Goal: Task Accomplishment & Management: Manage account settings

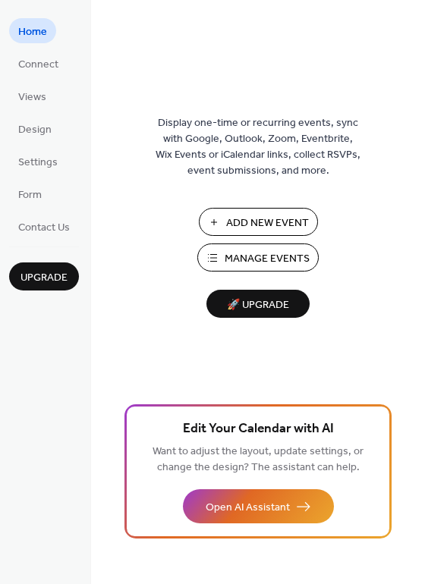
click at [272, 244] on button "Manage Events" at bounding box center [257, 257] width 121 height 28
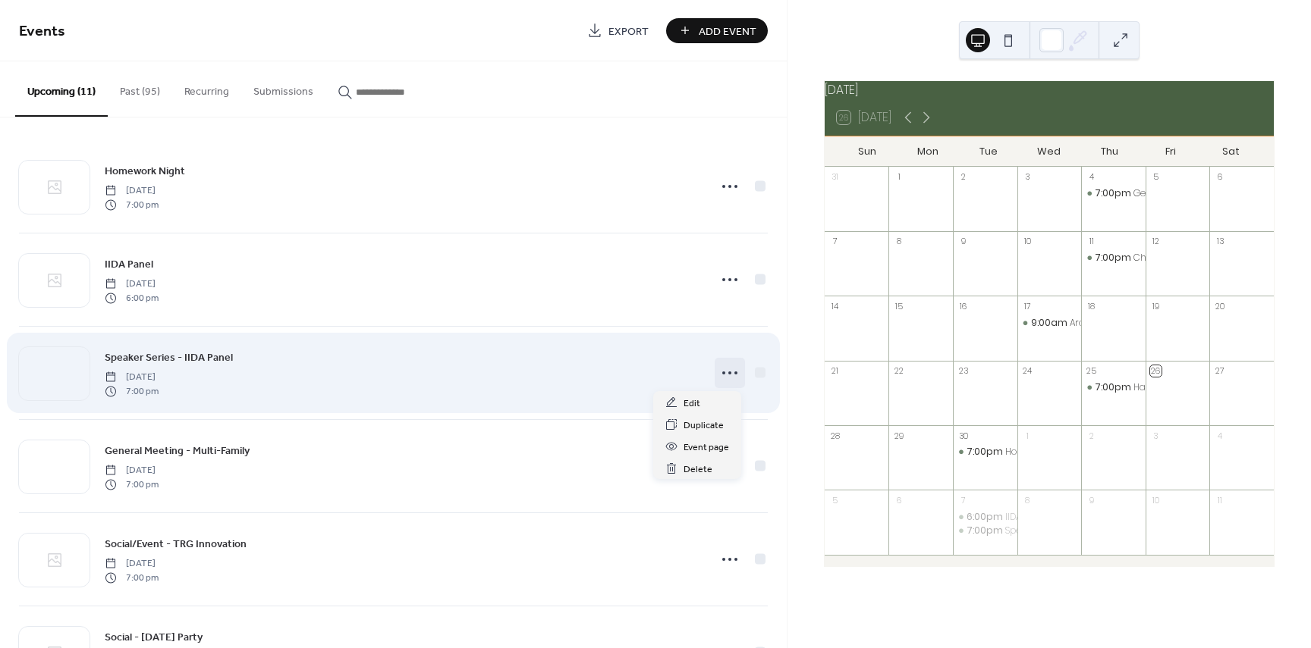
click at [734, 374] on circle at bounding box center [735, 373] width 3 height 3
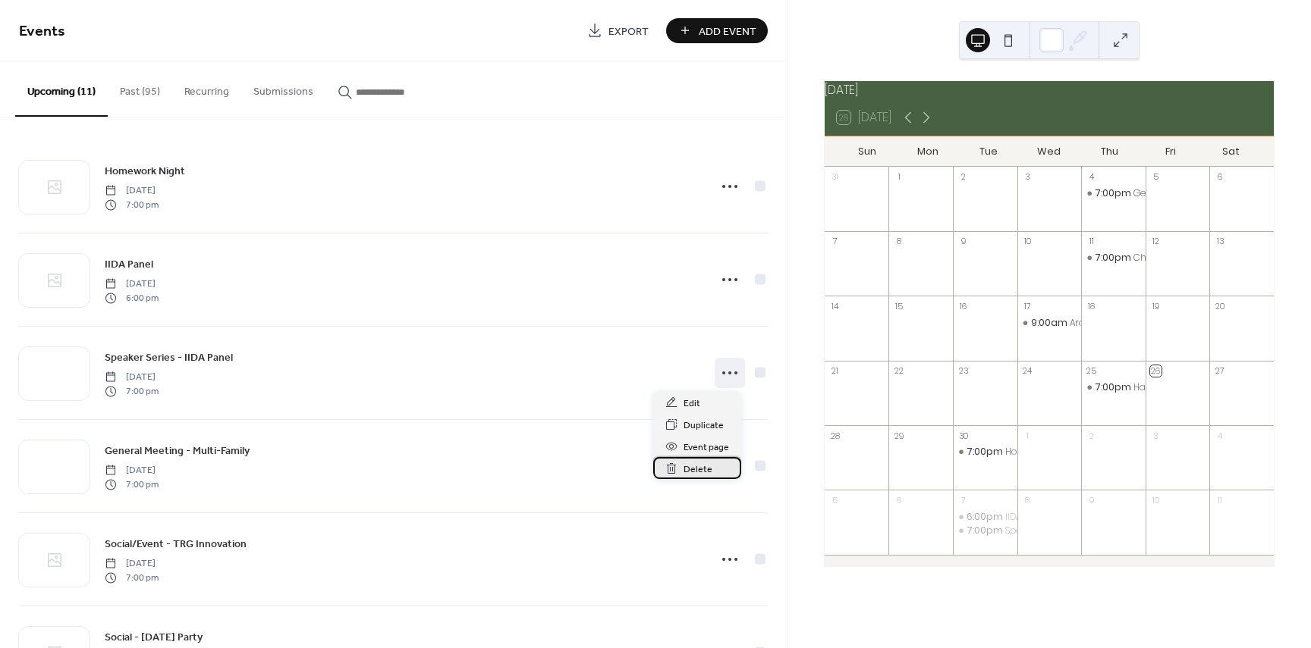
click at [715, 463] on div "Delete" at bounding box center [697, 468] width 88 height 22
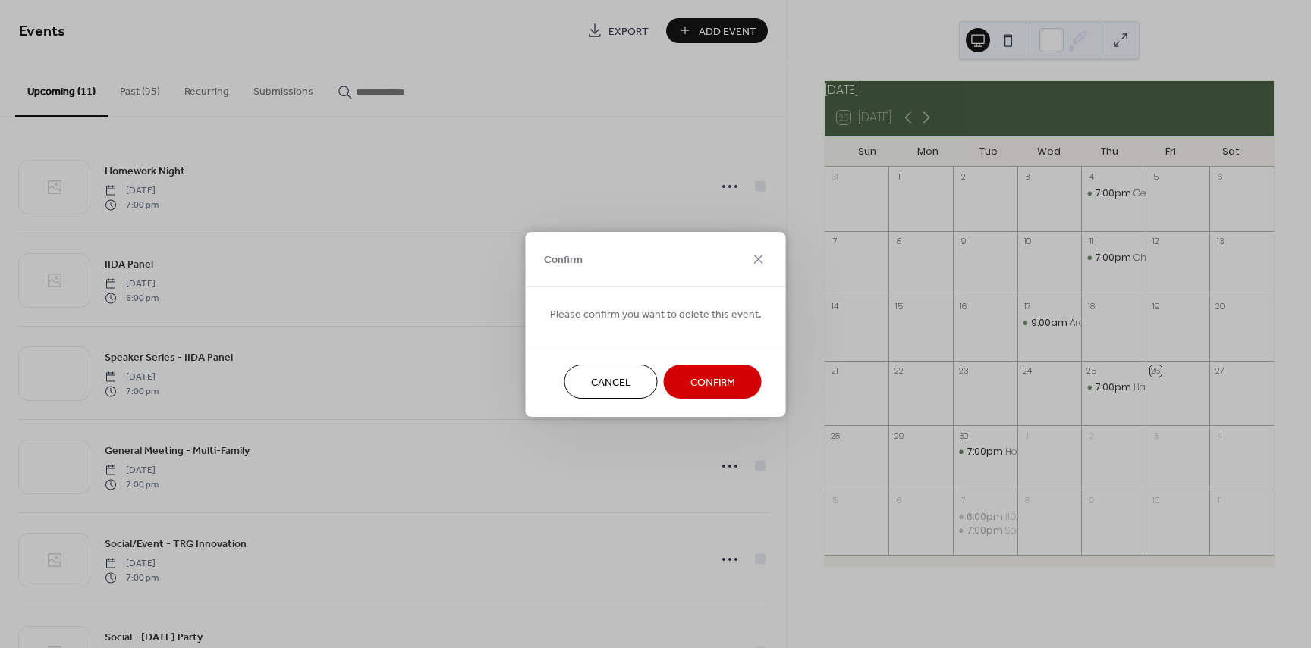
click at [719, 388] on span "Confirm" at bounding box center [712, 383] width 45 height 16
